Goal: Feedback & Contribution: Leave review/rating

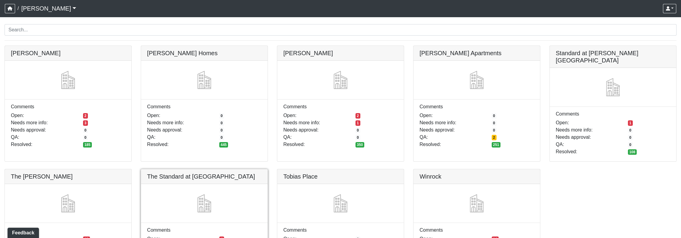
click at [206, 169] on link at bounding box center [204, 169] width 126 height 0
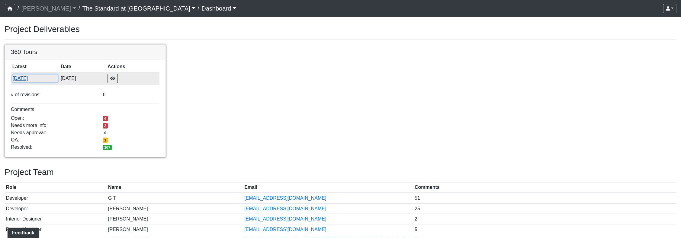
click at [24, 81] on button "7/2/2025" at bounding box center [35, 79] width 46 height 8
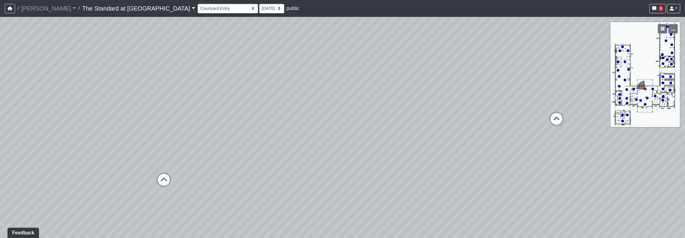
drag, startPoint x: 144, startPoint y: 93, endPoint x: 426, endPoint y: 79, distance: 282.0
click at [426, 79] on div "Loading... Conference Entry Loading... Mailroom - Counter Loading... Co-Work - …" at bounding box center [342, 127] width 685 height 221
click at [174, 174] on icon at bounding box center [174, 181] width 18 height 18
click at [459, 163] on div "Loading... Conference Entry Loading... Mailroom - Counter Loading... Co-Work - …" at bounding box center [342, 127] width 685 height 221
click at [159, 222] on icon at bounding box center [156, 229] width 18 height 18
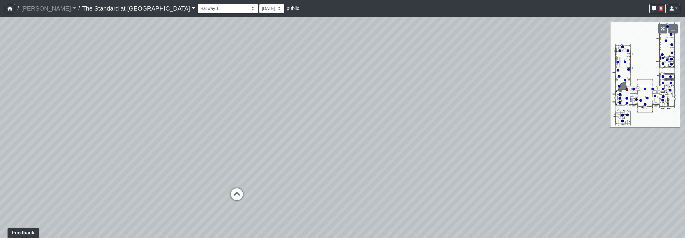
click at [421, 177] on div "Loading... Conference Entry Loading... Mailroom - Counter Loading... Co-Work - …" at bounding box center [342, 127] width 685 height 221
click at [247, 190] on div "Seating 1" at bounding box center [258, 194] width 27 height 12
drag, startPoint x: 522, startPoint y: 171, endPoint x: 197, endPoint y: 162, distance: 325.0
click at [198, 161] on div "Loading... Conference Entry Loading... Mailroom - Counter Loading... Co-Work - …" at bounding box center [342, 127] width 685 height 221
click at [475, 176] on icon at bounding box center [477, 177] width 18 height 18
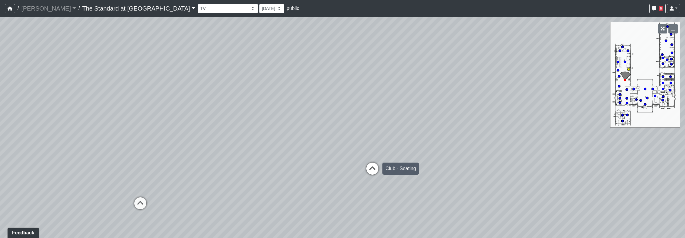
click at [370, 168] on icon at bounding box center [372, 172] width 18 height 18
select select "bNXwo6EmLLFy9GZPs6WpVJ"
drag, startPoint x: 318, startPoint y: 145, endPoint x: 640, endPoint y: 136, distance: 322.2
click at [642, 137] on div "Loading... Conference Entry Loading... Mailroom - Counter Loading... Co-Work - …" at bounding box center [342, 127] width 685 height 221
drag, startPoint x: 309, startPoint y: 148, endPoint x: 679, endPoint y: 197, distance: 373.3
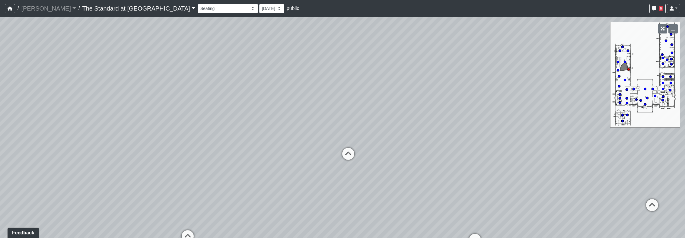
click at [679, 197] on div "Loading... Conference Entry Loading... Mailroom - Counter Loading... Co-Work - …" at bounding box center [342, 127] width 685 height 221
drag, startPoint x: 373, startPoint y: 185, endPoint x: 261, endPoint y: 163, distance: 114.1
click at [261, 163] on div "Loading... Conference Entry Loading... Mailroom - Counter Loading... Co-Work - …" at bounding box center [342, 127] width 685 height 221
drag, startPoint x: 310, startPoint y: 222, endPoint x: 330, endPoint y: 207, distance: 25.4
click at [330, 207] on div "Loading... Conference Entry Loading... Mailroom - Counter Loading... Co-Work - …" at bounding box center [342, 127] width 685 height 221
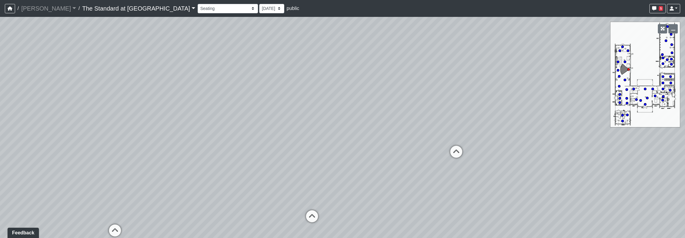
drag, startPoint x: 291, startPoint y: 46, endPoint x: 578, endPoint y: 47, distance: 287.4
click at [579, 48] on div "Loading... Conference Entry Loading... Mailroom - Counter Loading... Co-Work - …" at bounding box center [342, 127] width 685 height 221
drag, startPoint x: 283, startPoint y: 111, endPoint x: 62, endPoint y: 128, distance: 221.6
click at [57, 127] on div "Loading... Conference Entry Loading... Mailroom - Counter Loading... Co-Work - …" at bounding box center [342, 127] width 685 height 221
drag, startPoint x: 177, startPoint y: 142, endPoint x: 323, endPoint y: 143, distance: 145.8
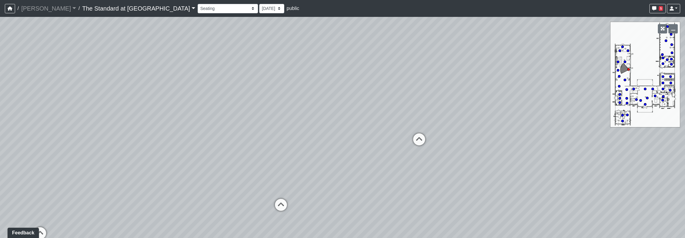
click at [323, 143] on div "Loading... Conference Entry Loading... Mailroom - Counter Loading... Co-Work - …" at bounding box center [342, 127] width 685 height 221
drag, startPoint x: 226, startPoint y: 149, endPoint x: 286, endPoint y: 146, distance: 59.9
click at [286, 146] on div "Loading... Conference Entry Loading... Mailroom - Counter Loading... Co-Work - …" at bounding box center [342, 127] width 685 height 221
click at [554, 142] on div "Loading... Conference Entry Loading... Mailroom - Counter Loading... Co-Work - …" at bounding box center [342, 127] width 685 height 221
drag, startPoint x: 468, startPoint y: 137, endPoint x: 267, endPoint y: 158, distance: 201.8
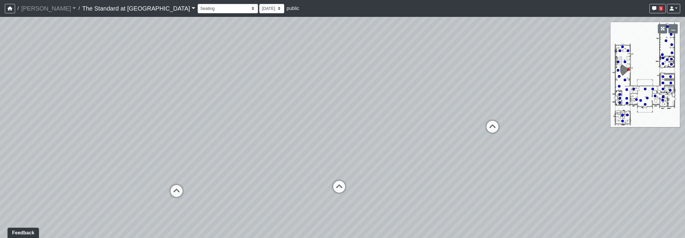
click at [267, 158] on div "Loading... Conference Entry Loading... Mailroom - Counter Loading... Co-Work - …" at bounding box center [342, 127] width 685 height 221
click at [288, 94] on span "Add comment" at bounding box center [302, 94] width 30 height 5
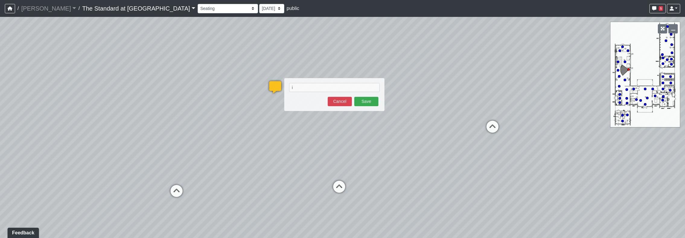
type textarea "i"
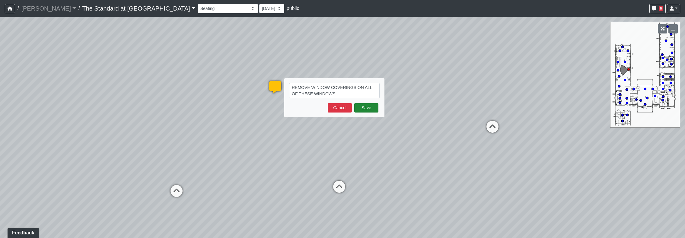
type textarea "REMOVE WINDOW COVERINGS ON ALL OF THESE WINDOWS"
click at [372, 104] on button "Save" at bounding box center [366, 107] width 24 height 9
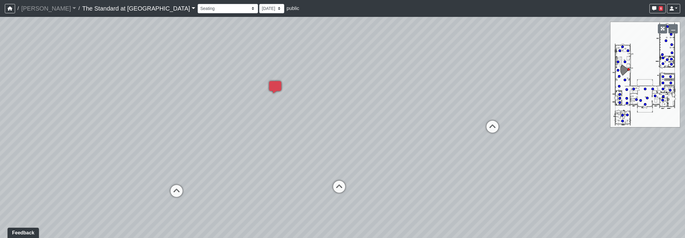
drag, startPoint x: 461, startPoint y: 126, endPoint x: 162, endPoint y: 136, distance: 299.4
drag, startPoint x: 389, startPoint y: 108, endPoint x: 473, endPoint y: 114, distance: 83.5
click at [472, 114] on div "Loading... Conference Entry Loading... Mailroom - Counter Loading... Co-Work - …" at bounding box center [342, 127] width 685 height 221
drag, startPoint x: 324, startPoint y: 131, endPoint x: 201, endPoint y: 133, distance: 123.5
click at [201, 133] on div "Loading... Conference Entry Loading... Mailroom - Counter Loading... Co-Work - …" at bounding box center [342, 127] width 685 height 221
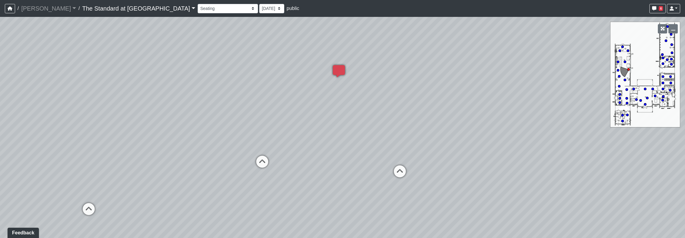
drag, startPoint x: 258, startPoint y: 143, endPoint x: 428, endPoint y: 107, distance: 173.7
click at [428, 107] on div "Loading... Conference Entry Loading... Mailroom - Counter Loading... Co-Work - …" at bounding box center [342, 127] width 685 height 221
click at [98, 204] on icon at bounding box center [97, 210] width 18 height 18
drag, startPoint x: 101, startPoint y: 152, endPoint x: 360, endPoint y: 150, distance: 258.7
click at [367, 145] on div "Loading... Conference Entry Loading... Mailroom - Counter Loading... Co-Work - …" at bounding box center [342, 127] width 685 height 221
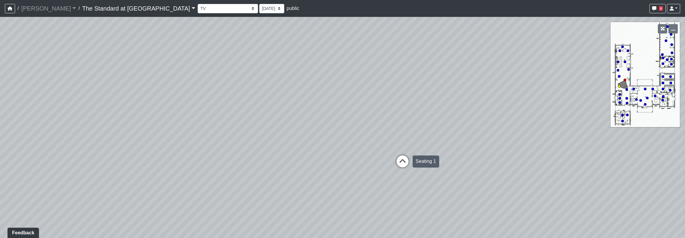
click at [402, 160] on icon at bounding box center [403, 164] width 18 height 18
drag, startPoint x: 232, startPoint y: 131, endPoint x: 530, endPoint y: 129, distance: 297.7
click at [562, 131] on div "Loading... Conference Entry Loading... Mailroom - Counter Loading... Co-Work - …" at bounding box center [342, 127] width 685 height 221
click at [191, 185] on icon at bounding box center [191, 190] width 18 height 18
drag, startPoint x: 150, startPoint y: 172, endPoint x: 448, endPoint y: 172, distance: 298.0
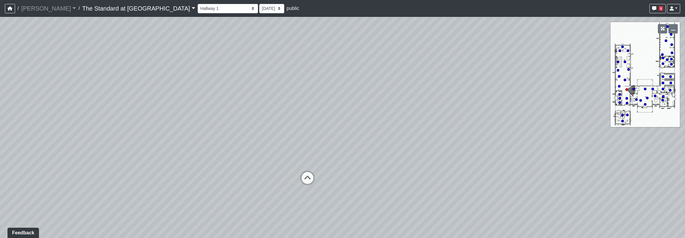
click at [448, 172] on div "Loading... Conference Entry Loading... Mailroom - Counter Loading... Co-Work - …" at bounding box center [342, 127] width 685 height 221
click at [313, 185] on icon at bounding box center [308, 181] width 18 height 18
drag, startPoint x: 344, startPoint y: 124, endPoint x: 321, endPoint y: 178, distance: 57.9
click at [321, 178] on div "Loading... Conference Entry Loading... Mailroom - Counter Loading... Co-Work - …" at bounding box center [342, 127] width 685 height 221
click at [303, 198] on icon at bounding box center [304, 199] width 18 height 18
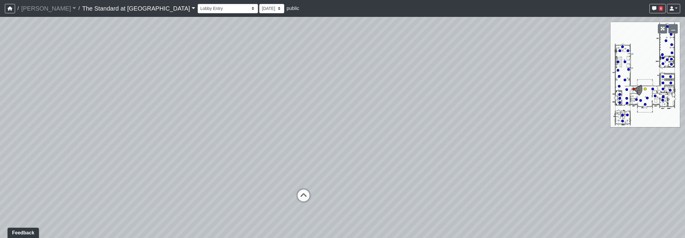
select select "bKYX6yZaqVWmKVfyUTZyrr"
drag, startPoint x: 449, startPoint y: 168, endPoint x: 295, endPoint y: 168, distance: 153.7
click at [295, 168] on div "Loading... Conference Entry Loading... Mailroom - Counter Loading... Co-Work - …" at bounding box center [342, 127] width 685 height 221
click at [302, 120] on span "Add comment" at bounding box center [307, 122] width 30 height 5
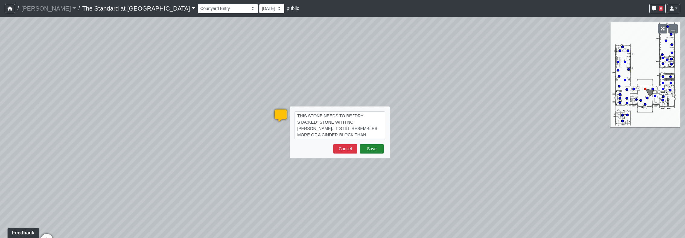
type textarea "THIS STONE NEEDS TO BE "DRY STACKED" STONE WITH NO [PERSON_NAME]. IT STILL RESE…"
click at [376, 147] on button "Save" at bounding box center [372, 148] width 24 height 9
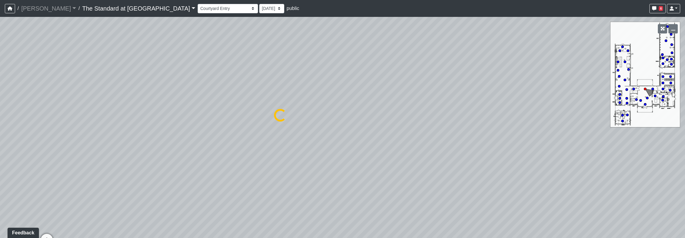
select select "bKYX6yZaqVWmKVfyUTZyrr"
drag, startPoint x: 315, startPoint y: 145, endPoint x: 508, endPoint y: 141, distance: 192.6
click at [508, 141] on div "Loading... Conference Entry Loading... Mailroom - Counter Loading... Co-Work - …" at bounding box center [342, 127] width 685 height 221
drag, startPoint x: 247, startPoint y: 132, endPoint x: 220, endPoint y: 143, distance: 28.8
click at [220, 143] on div "Loading... Conference Entry Loading... Mailroom - Counter Loading... Co-Work - …" at bounding box center [342, 127] width 685 height 221
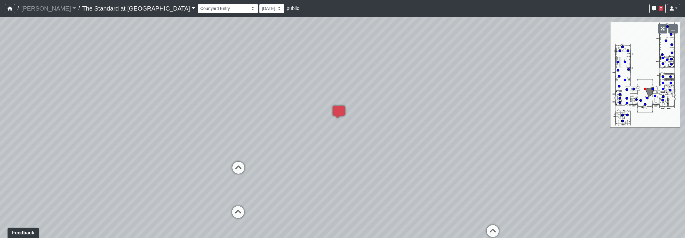
drag, startPoint x: 478, startPoint y: 166, endPoint x: 353, endPoint y: 146, distance: 126.5
click at [353, 146] on div "Loading... Conference Entry Loading... Mailroom - Counter Loading... Co-Work - …" at bounding box center [342, 127] width 685 height 221
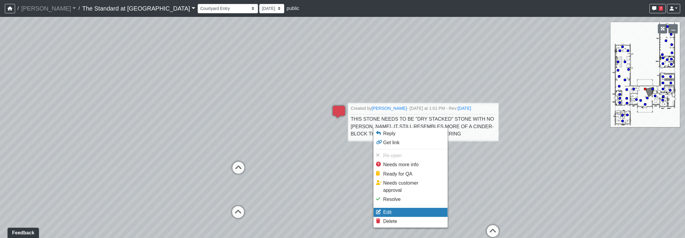
click at [389, 210] on span "Edit" at bounding box center [387, 212] width 8 height 5
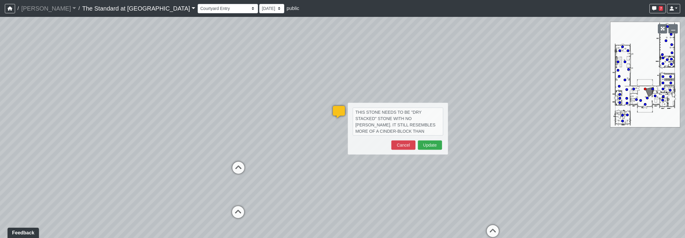
type textarea "THIS STONE NEEDS TO BE "DRY STACKED" STONE WITH NO [PERSON_NAME]. IT STILL RESE…"
click at [391, 175] on div "Loading... Conference Entry Loading... Mailroom - Counter Loading... Co-Work - …" at bounding box center [342, 127] width 685 height 221
click at [431, 147] on button "Update" at bounding box center [430, 145] width 24 height 9
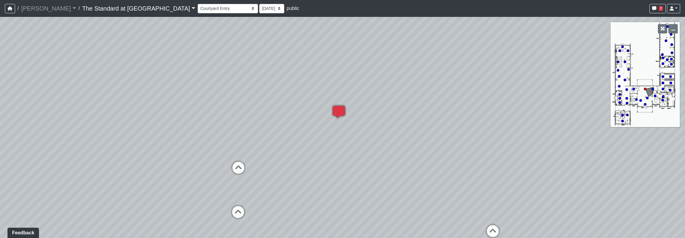
select select "bKYX6yZaqVWmKVfyUTZyrr"
click at [359, 155] on span "Add comment" at bounding box center [371, 156] width 30 height 5
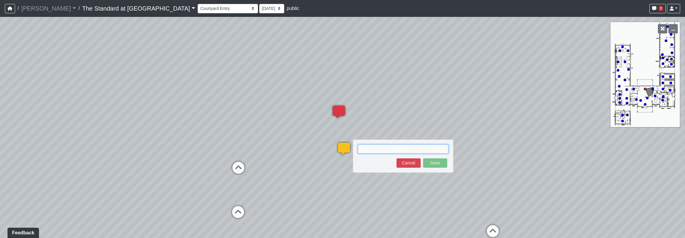
paste textarea "blob:[URL][DOMAIN_NAME]"
type textarea "blob:[URL][DOMAIN_NAME]"
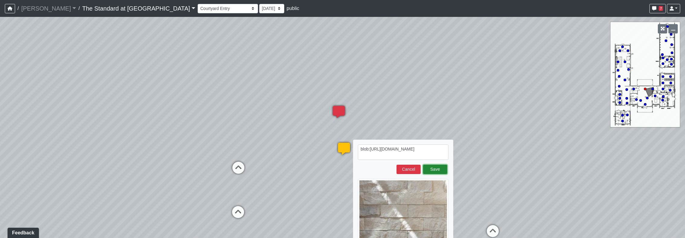
click at [440, 170] on button "Save" at bounding box center [435, 169] width 24 height 9
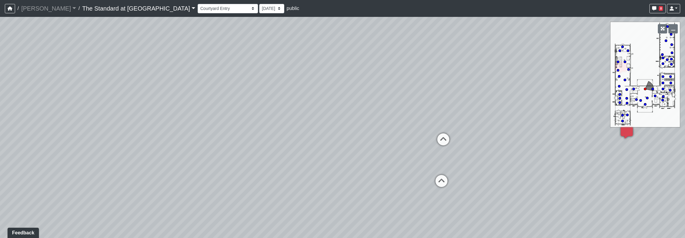
drag, startPoint x: 196, startPoint y: 116, endPoint x: 545, endPoint y: 78, distance: 351.0
click at [544, 78] on div "Loading... Conference Entry Loading... Mailroom - Counter Loading... Co-Work - …" at bounding box center [342, 127] width 685 height 221
drag, startPoint x: 167, startPoint y: 149, endPoint x: 555, endPoint y: 137, distance: 387.8
click at [555, 137] on div "Loading... Conference Entry Loading... Mailroom - Counter Loading... Co-Work - …" at bounding box center [342, 127] width 685 height 221
drag, startPoint x: 168, startPoint y: 151, endPoint x: 578, endPoint y: 156, distance: 410.0
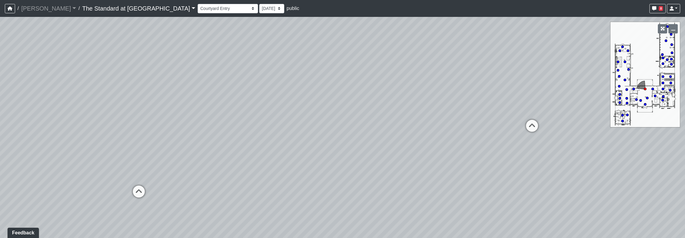
click at [597, 157] on div "Loading... Conference Entry Loading... Mailroom - Counter Loading... Co-Work - …" at bounding box center [342, 127] width 685 height 221
drag, startPoint x: 165, startPoint y: 150, endPoint x: 351, endPoint y: 169, distance: 186.4
click at [351, 169] on div "Loading... Conference Entry Loading... Mailroom - Counter Loading... Co-Work - …" at bounding box center [342, 127] width 685 height 221
click at [225, 192] on icon at bounding box center [228, 195] width 18 height 18
select select "8WnNiH7PwEvRMCLGjCiEi2"
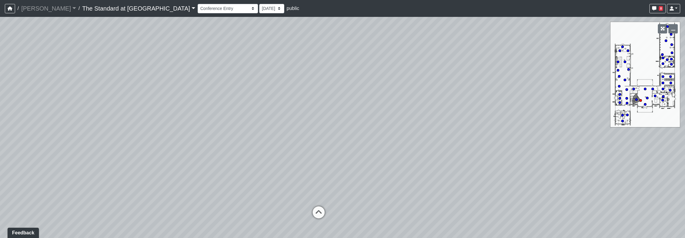
drag, startPoint x: 395, startPoint y: 180, endPoint x: 109, endPoint y: 170, distance: 285.5
click at [109, 170] on div "Loading... Conference Entry Loading... Mailroom - Counter Loading... Co-Work - …" at bounding box center [342, 127] width 685 height 221
drag, startPoint x: 362, startPoint y: 141, endPoint x: 383, endPoint y: 151, distance: 23.6
click at [383, 151] on div "Loading... Conference Entry Loading... Mailroom - Counter Loading... Co-Work - …" at bounding box center [342, 127] width 685 height 221
drag, startPoint x: 493, startPoint y: 161, endPoint x: 139, endPoint y: 143, distance: 355.2
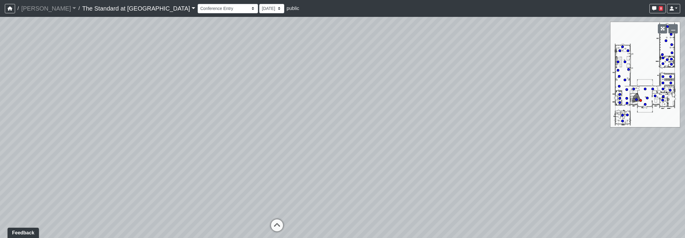
click at [140, 143] on div "Loading... Conference Entry Loading... Mailroom - Counter Loading... Co-Work - …" at bounding box center [342, 127] width 685 height 221
drag, startPoint x: 446, startPoint y: 133, endPoint x: 413, endPoint y: 153, distance: 38.5
click at [368, 177] on div "Loading... Conference Entry Loading... Mailroom - Counter Loading... Co-Work - …" at bounding box center [342, 127] width 685 height 221
drag, startPoint x: 611, startPoint y: 157, endPoint x: 367, endPoint y: 105, distance: 249.7
click at [328, 84] on div "Loading... Conference Entry Loading... Mailroom - Counter Loading... Co-Work - …" at bounding box center [342, 127] width 685 height 221
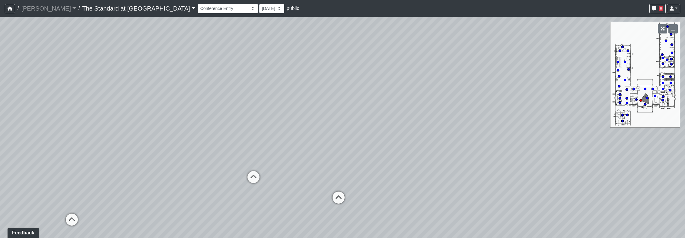
drag, startPoint x: 436, startPoint y: 122, endPoint x: 274, endPoint y: 183, distance: 173.4
click at [274, 183] on div "Loading... Conference Entry Loading... Mailroom - Counter Loading... Co-Work - …" at bounding box center [342, 127] width 685 height 221
drag, startPoint x: 431, startPoint y: 170, endPoint x: 566, endPoint y: 180, distance: 135.3
click at [566, 180] on div "Loading... Conference Entry Loading... Mailroom - Counter Loading... Co-Work - …" at bounding box center [342, 127] width 685 height 221
drag, startPoint x: 292, startPoint y: 160, endPoint x: 638, endPoint y: 144, distance: 345.7
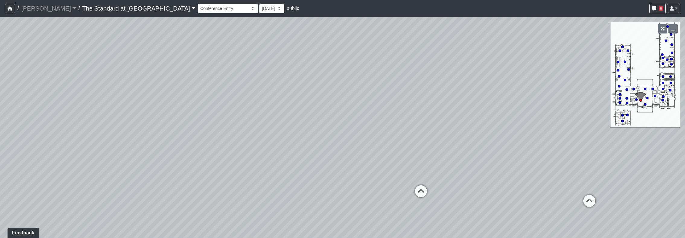
click at [638, 144] on div "Loading... Conference Entry Loading... Mailroom - Counter Loading... Co-Work - …" at bounding box center [342, 127] width 685 height 221
drag, startPoint x: 88, startPoint y: 177, endPoint x: 439, endPoint y: 146, distance: 352.1
click at [439, 146] on div "Loading... Conference Entry Loading... Mailroom - Counter Loading... Co-Work - …" at bounding box center [342, 127] width 685 height 221
drag, startPoint x: 383, startPoint y: 185, endPoint x: 349, endPoint y: 174, distance: 36.1
click at [349, 174] on div "Loading... Conference Entry Loading... Mailroom - Counter Loading... Co-Work - …" at bounding box center [342, 127] width 685 height 221
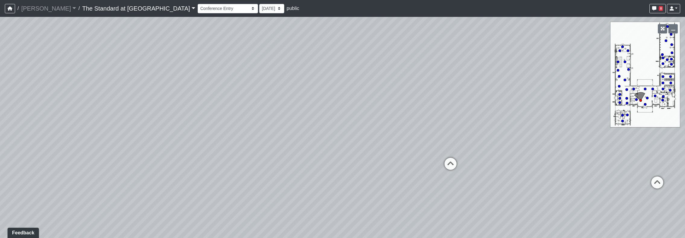
drag, startPoint x: 510, startPoint y: 208, endPoint x: 201, endPoint y: 208, distance: 309.1
click at [201, 208] on div "Loading... Conference Entry Loading... Mailroom - Counter Loading... Co-Work - …" at bounding box center [342, 127] width 685 height 221
drag, startPoint x: 366, startPoint y: 213, endPoint x: 688, endPoint y: 183, distance: 324.1
click at [685, 183] on html "/ [PERSON_NAME] [PERSON_NAME] Loading... / The Standard at [GEOGRAPHIC_DATA] Th…" at bounding box center [342, 119] width 685 height 238
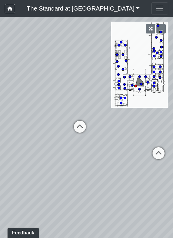
drag, startPoint x: 110, startPoint y: 91, endPoint x: -308, endPoint y: 99, distance: 418.5
click at [0, 99] on html "/ [PERSON_NAME] [PERSON_NAME] Loading... / The Standard at [GEOGRAPHIC_DATA] Th…" at bounding box center [86, 119] width 173 height 238
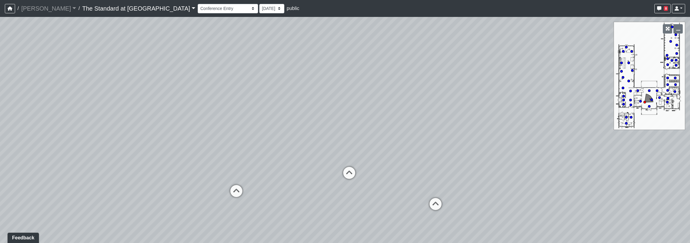
drag, startPoint x: 407, startPoint y: 83, endPoint x: 418, endPoint y: 132, distance: 50.2
click at [418, 132] on div "Loading... Conference Entry Loading... Mailroom - Counter Loading... Co-Work - …" at bounding box center [345, 130] width 690 height 226
